Goal: Task Accomplishment & Management: Manage account settings

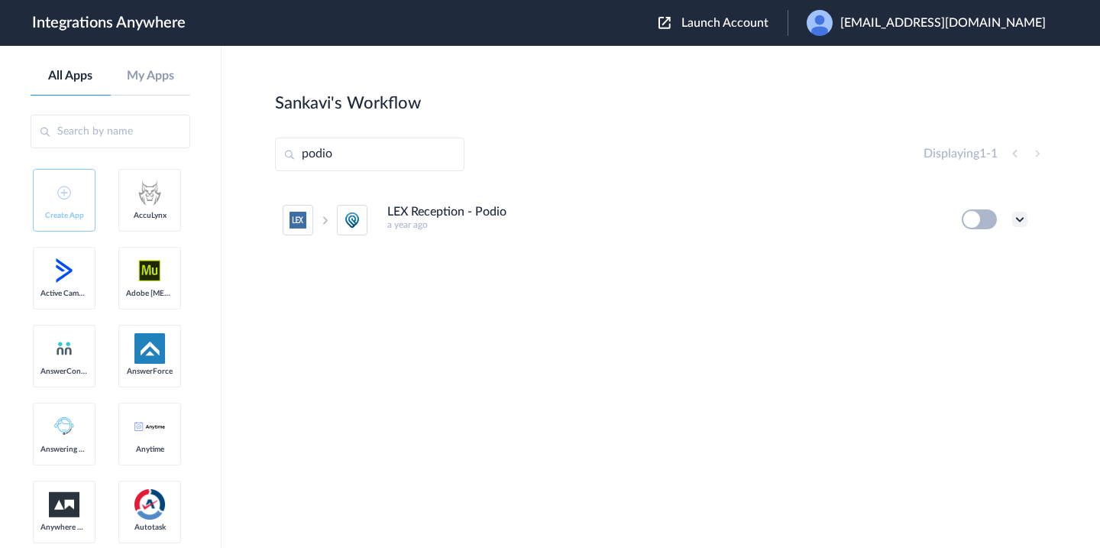
click at [1020, 216] on icon at bounding box center [1019, 219] width 15 height 15
click at [976, 306] on span "Delete" at bounding box center [972, 311] width 31 height 11
click at [976, 306] on span "Are you sure?" at bounding box center [967, 318] width 54 height 24
click at [402, 167] on input "podio" at bounding box center [369, 154] width 189 height 34
type input "p"
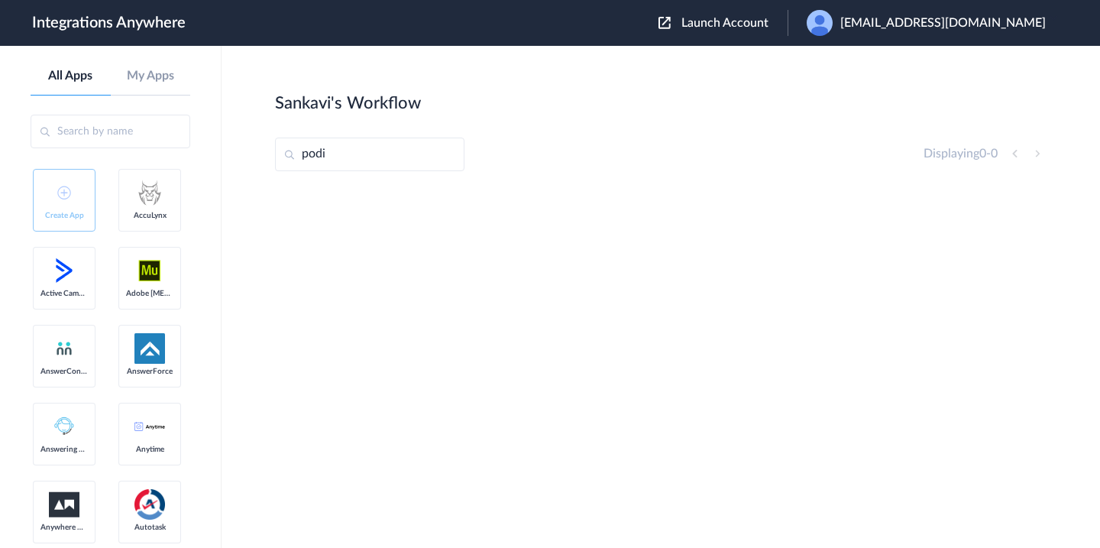
type input "podio"
click at [833, 22] on img at bounding box center [820, 23] width 26 height 26
click at [857, 67] on link "My Account" at bounding box center [828, 62] width 58 height 11
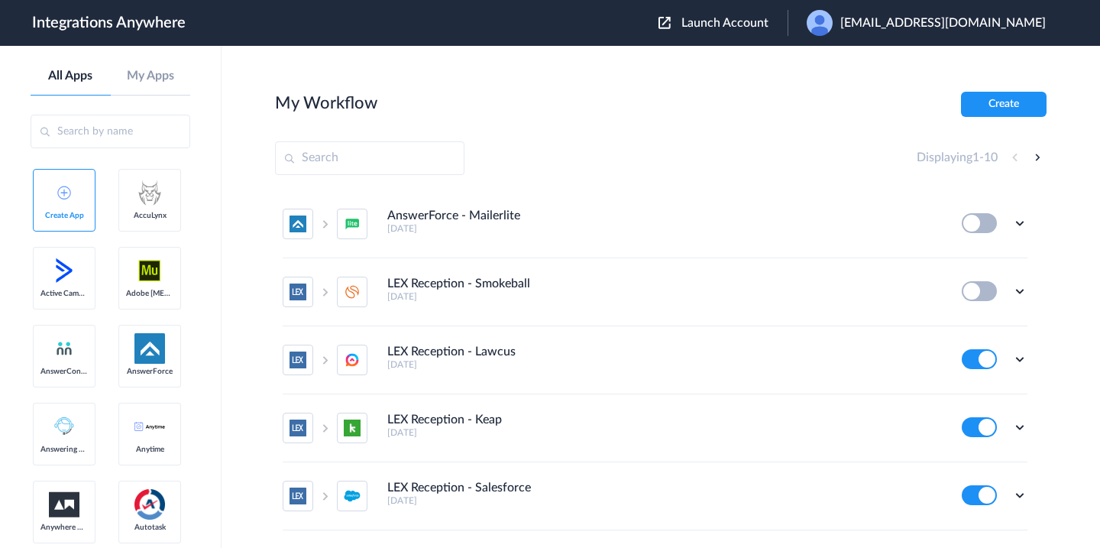
click at [757, 20] on span "Launch Account" at bounding box center [724, 23] width 87 height 12
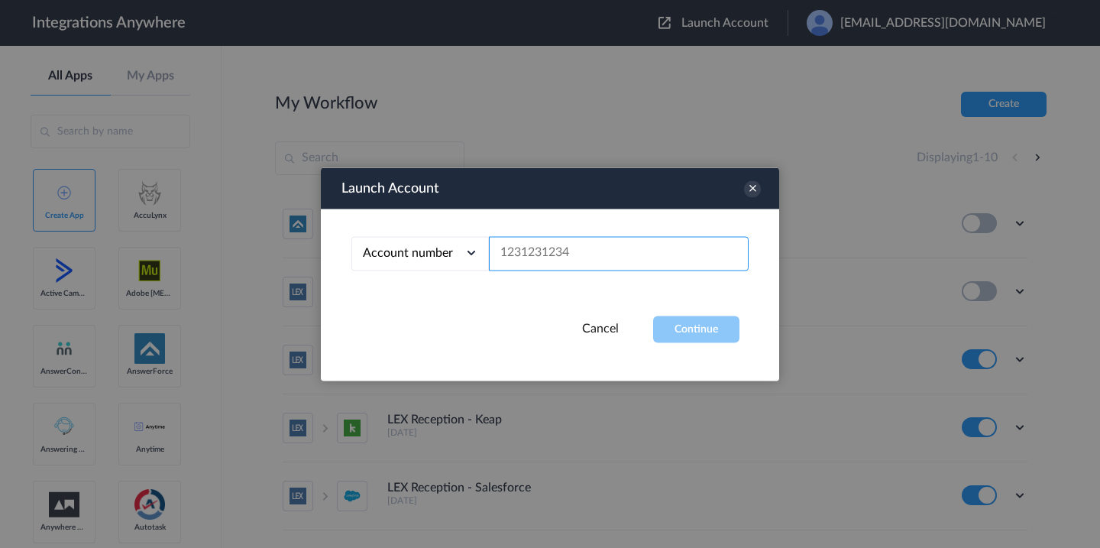
click at [574, 242] on input "text" at bounding box center [619, 253] width 260 height 34
paste input "8000225225"
type input "8000225225"
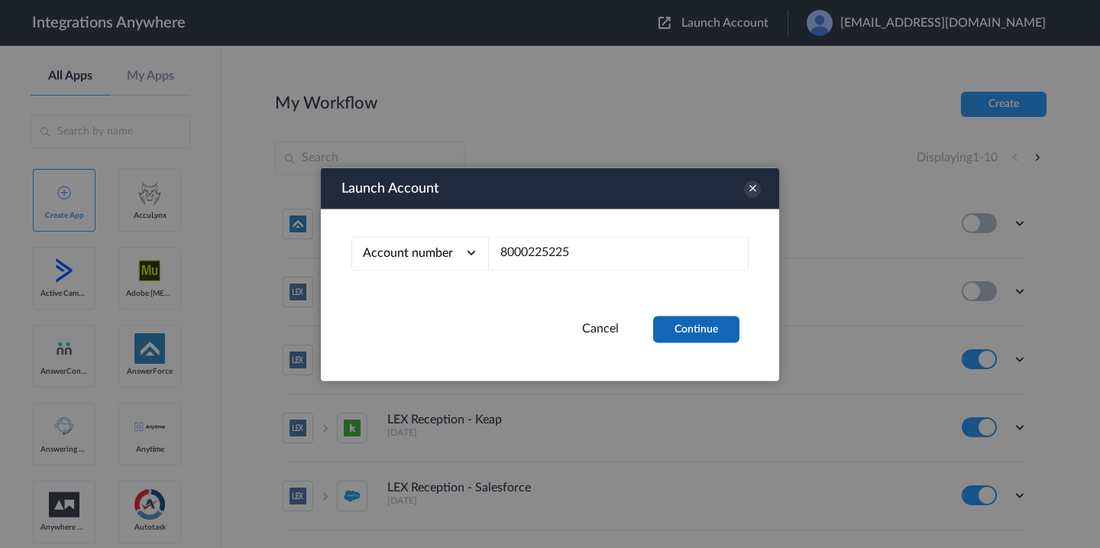
click at [697, 324] on button "Continue" at bounding box center [696, 328] width 86 height 27
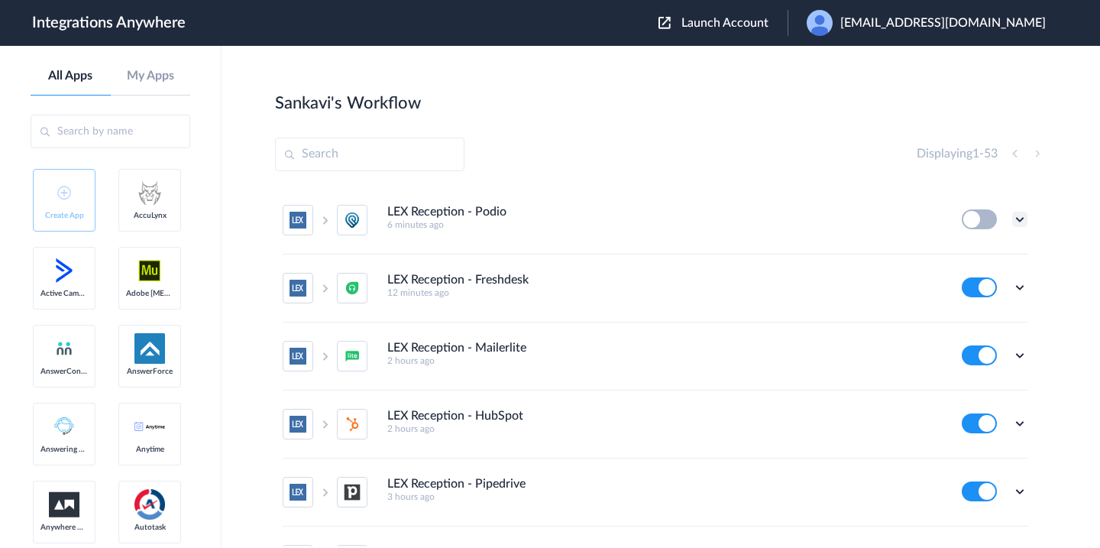
click at [1020, 212] on icon at bounding box center [1019, 219] width 15 height 15
click at [959, 302] on li "Delete" at bounding box center [977, 311] width 99 height 28
click at [959, 302] on li "Are you sure?" at bounding box center [977, 317] width 99 height 41
